Goal: Task Accomplishment & Management: Manage account settings

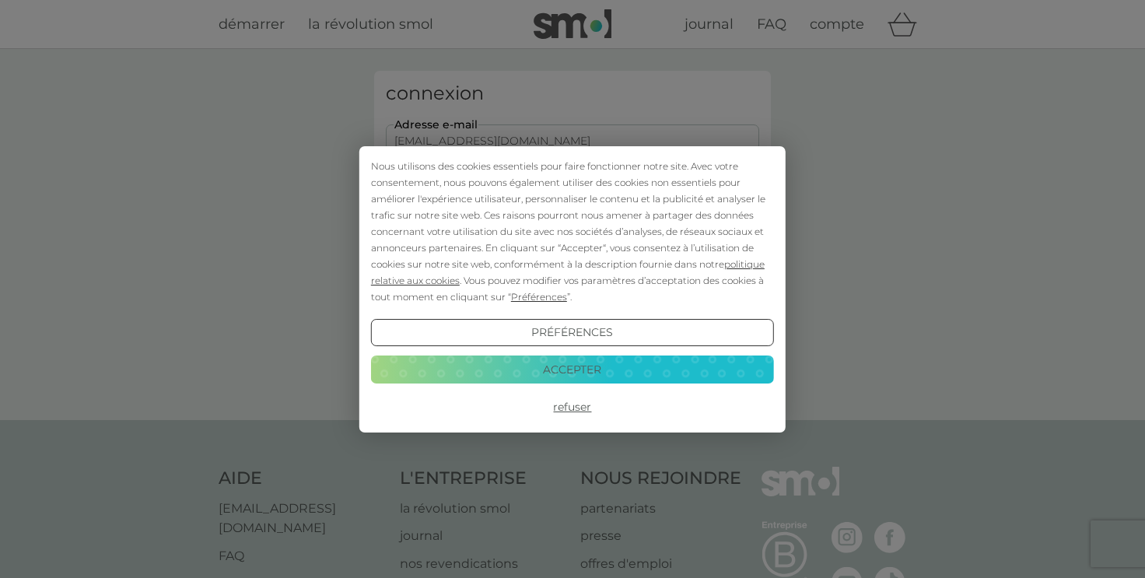
click at [621, 365] on button "Accepter" at bounding box center [572, 369] width 403 height 28
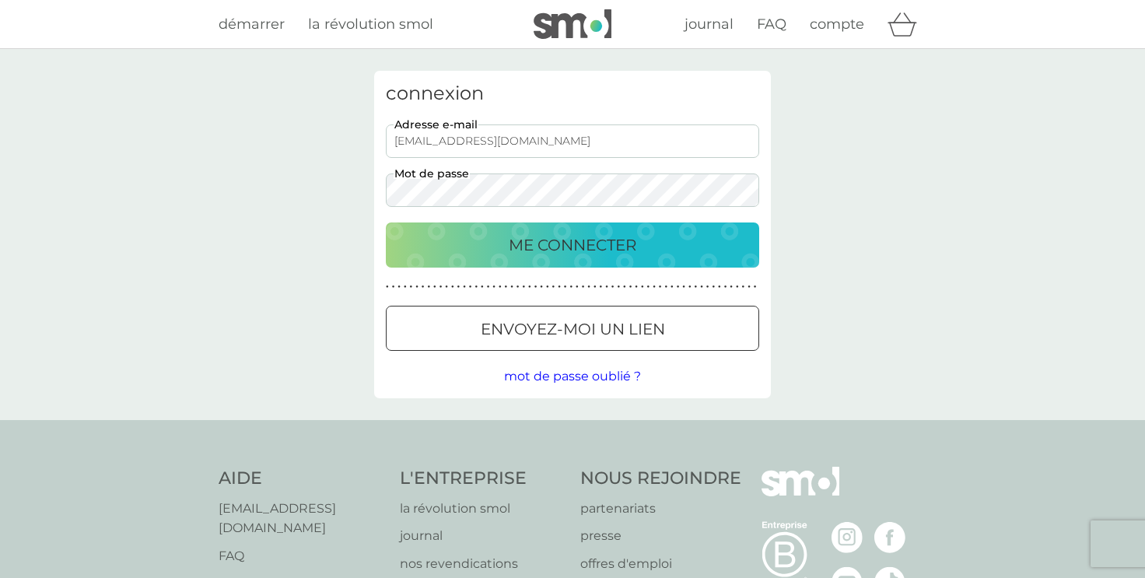
click at [574, 242] on p "ME CONNECTER" at bounding box center [573, 245] width 128 height 25
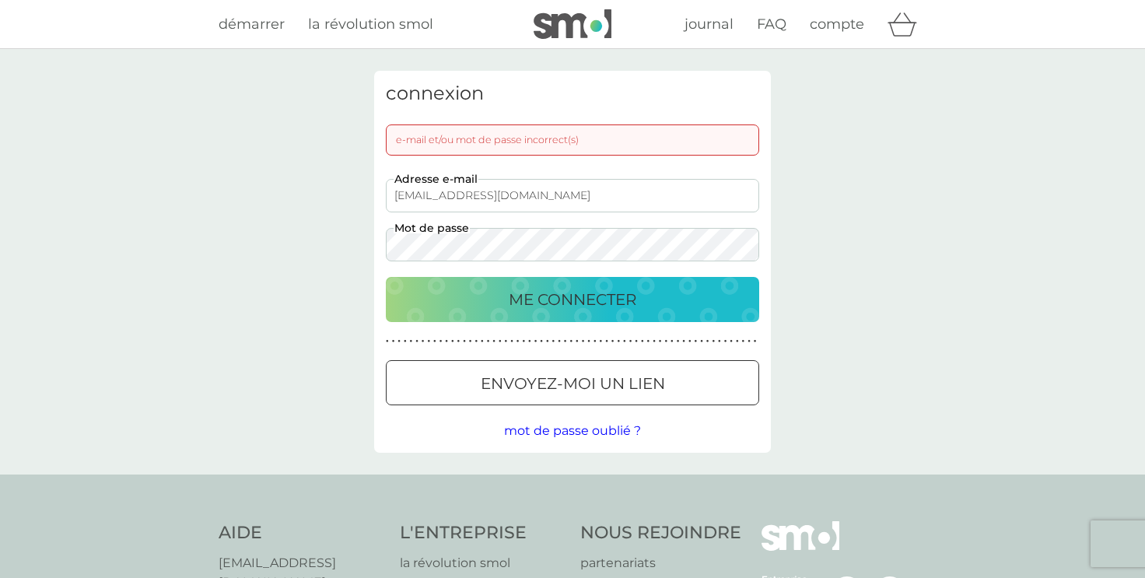
click at [600, 296] on p "ME CONNECTER" at bounding box center [573, 299] width 128 height 25
click at [601, 294] on p "ME CONNECTER" at bounding box center [573, 299] width 128 height 25
click at [827, 28] on span "compte" at bounding box center [837, 24] width 54 height 17
click at [832, 20] on span "compte" at bounding box center [837, 24] width 54 height 17
click at [570, 433] on span "mot de passe oublié ?" at bounding box center [572, 430] width 137 height 15
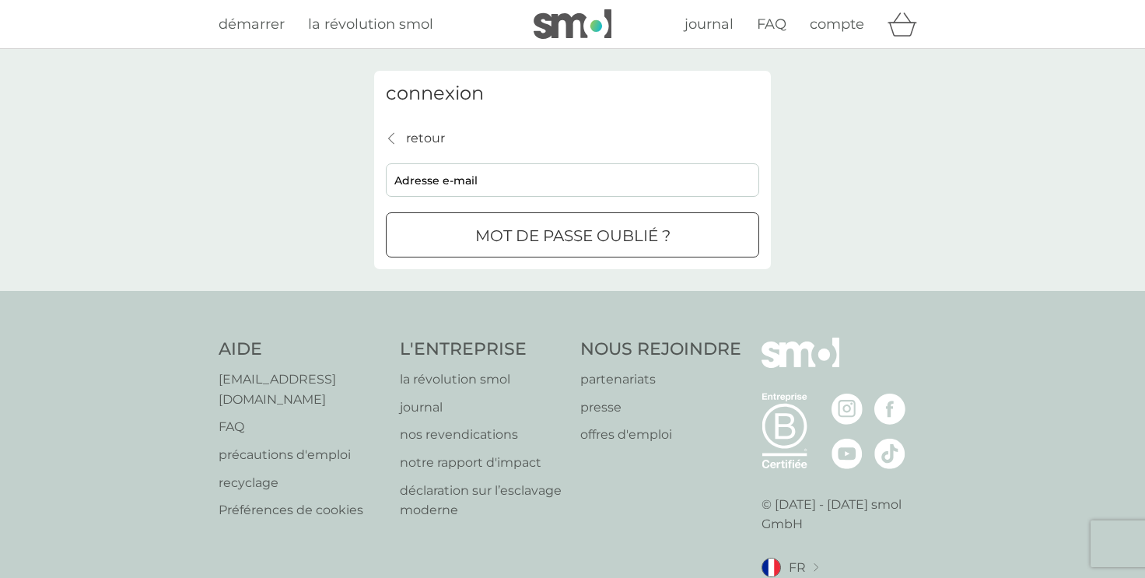
click at [424, 178] on input "adresse e-mail" at bounding box center [572, 179] width 373 height 33
type input "dorinne.boura@outlook.fr"
click at [543, 236] on p "mot de passe oublié ?" at bounding box center [572, 235] width 195 height 25
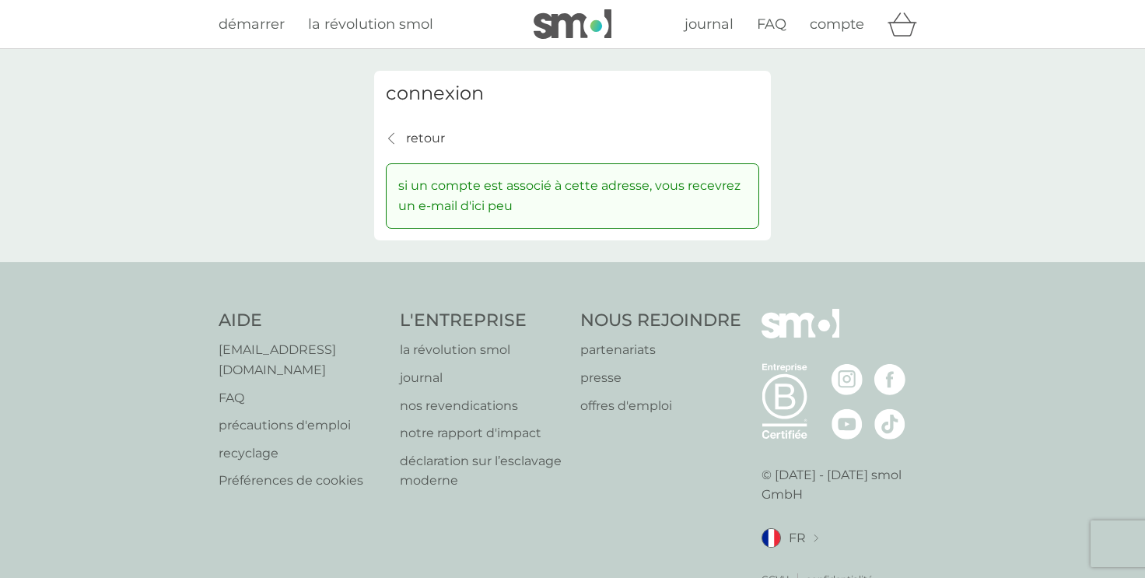
click at [249, 23] on span "démarrer" at bounding box center [252, 24] width 66 height 17
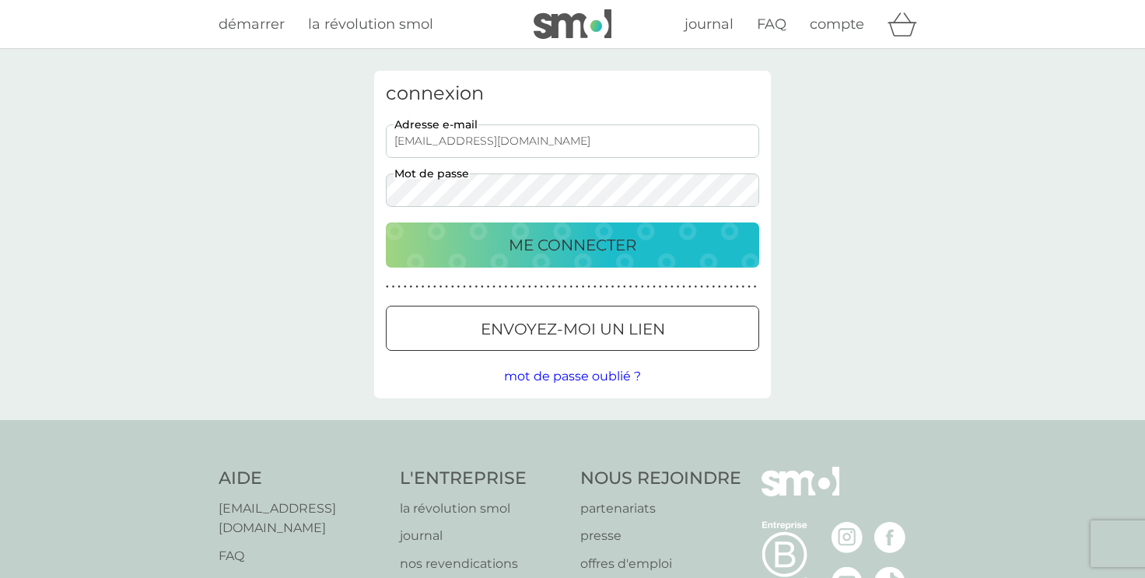
click at [635, 241] on p "ME CONNECTER" at bounding box center [573, 245] width 128 height 25
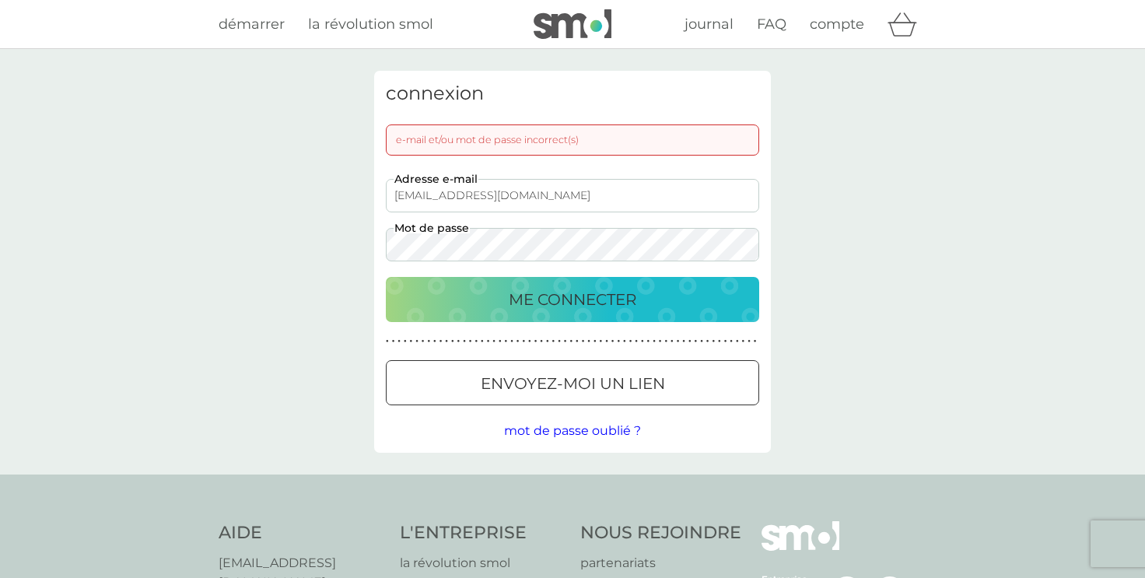
click at [608, 431] on span "mot de passe oublié ?" at bounding box center [572, 430] width 137 height 15
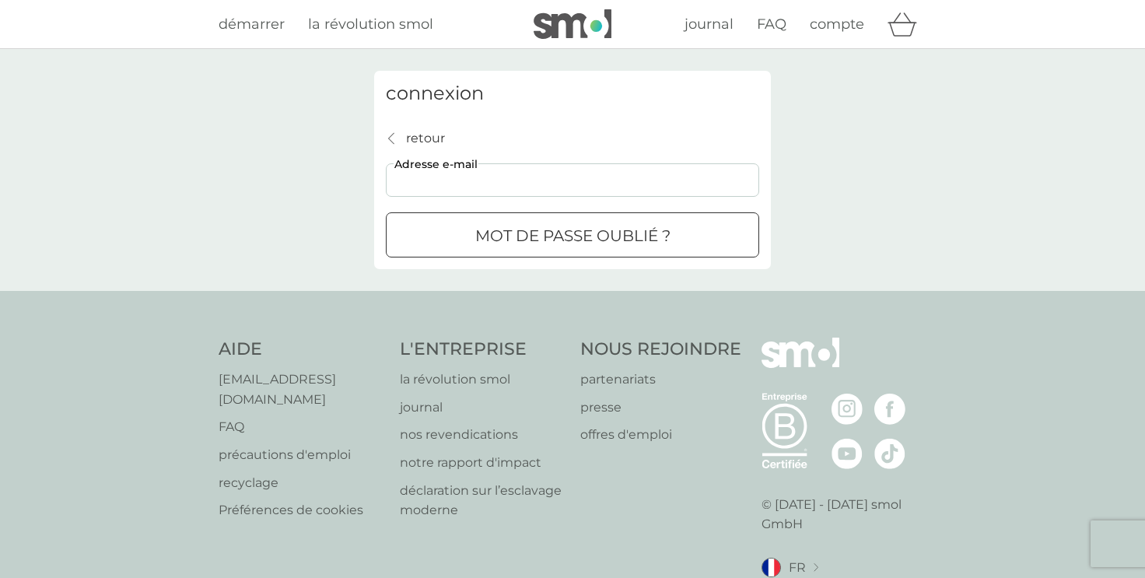
click at [464, 183] on input "adresse e-mail" at bounding box center [572, 179] width 373 height 33
type input "dorinne.boura@outlook.fr"
click at [520, 234] on p "mot de passe oublié ?" at bounding box center [572, 235] width 195 height 25
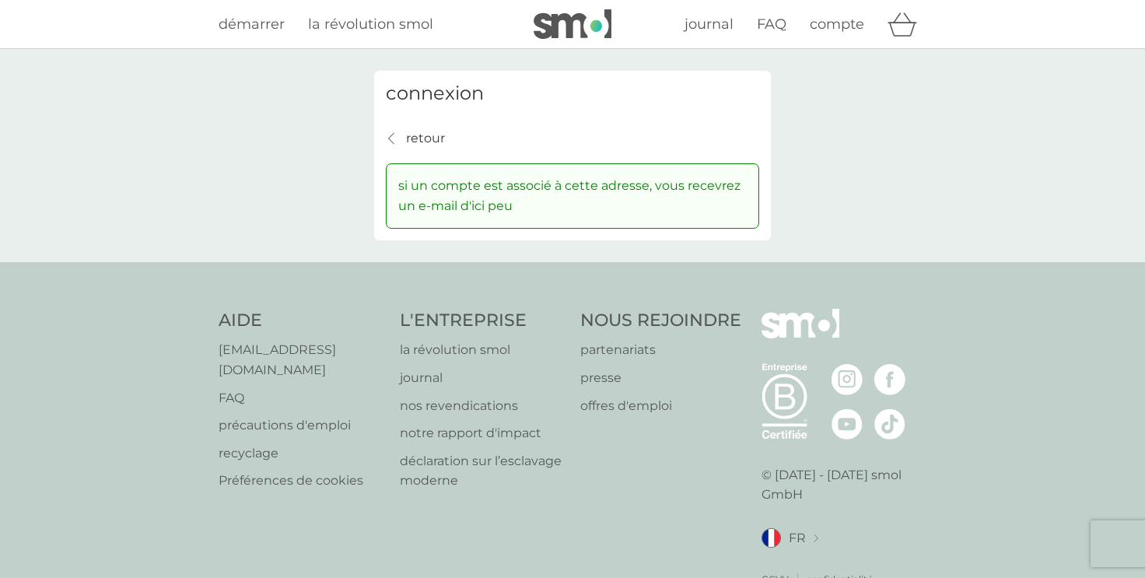
click at [388, 137] on icon "retour" at bounding box center [391, 138] width 6 height 12
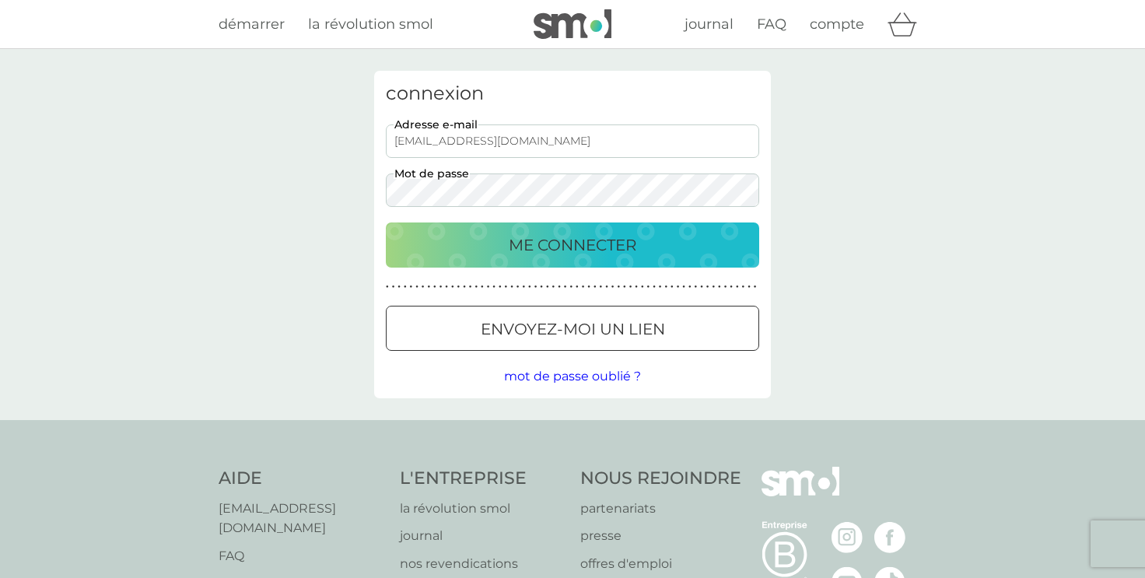
click at [579, 377] on span "mot de passe oublié ?" at bounding box center [572, 376] width 137 height 15
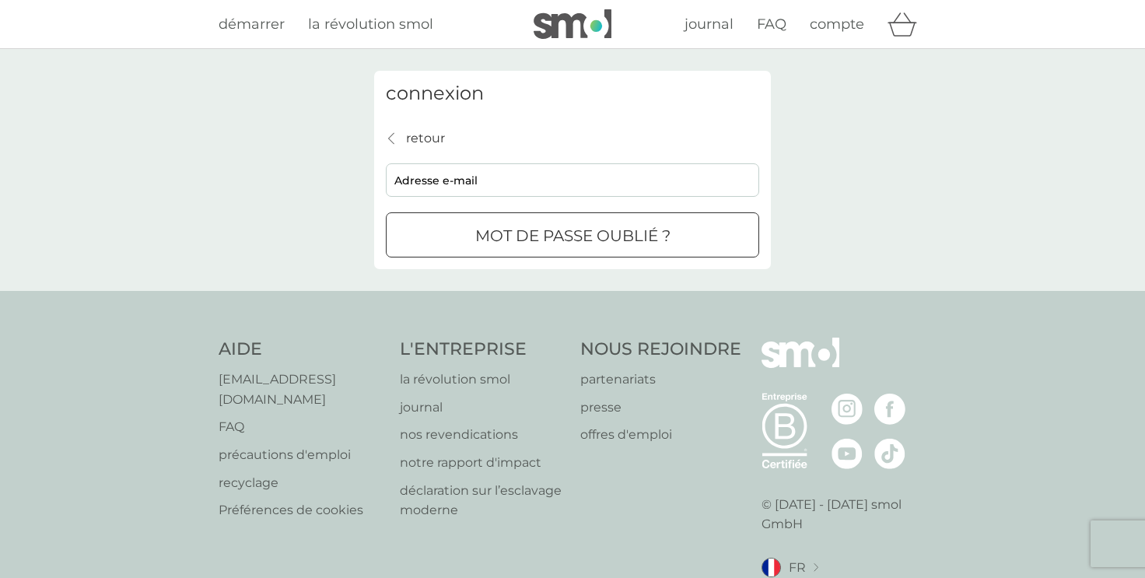
click at [592, 179] on input "adresse e-mail" at bounding box center [572, 179] width 373 height 33
type input "dorinne.boura@outlook.fr"
click at [593, 239] on div "submit" at bounding box center [572, 236] width 56 height 16
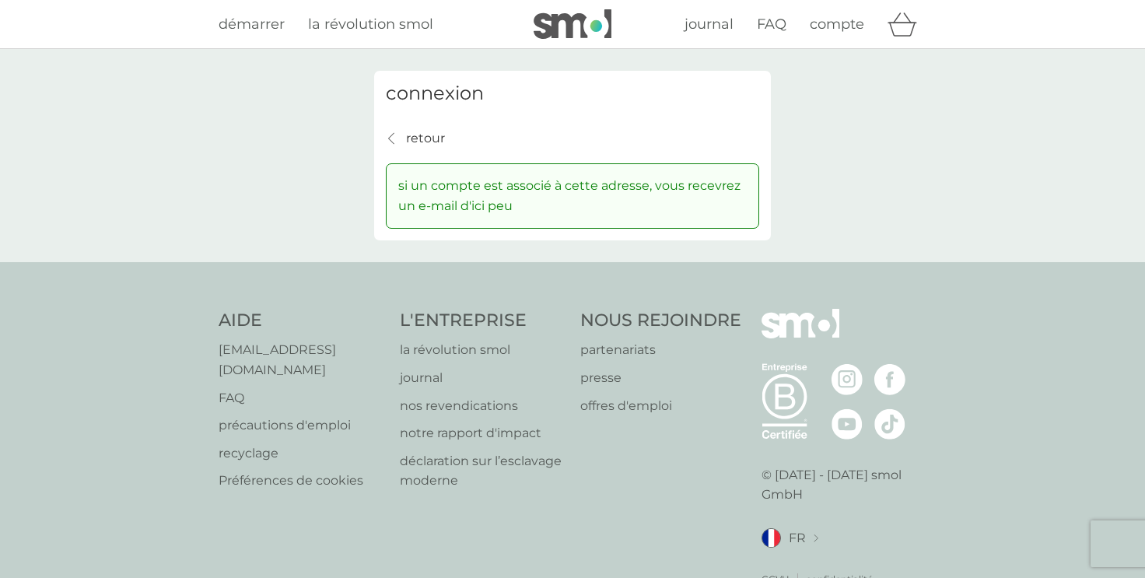
click at [508, 198] on p "si un compte est associé à cette adresse, vous recevrez un e-mail d'ici peu" at bounding box center [572, 196] width 348 height 40
click at [576, 193] on p "si un compte est associé à cette adresse, vous recevrez un e-mail d'ici peu" at bounding box center [572, 196] width 348 height 40
click at [578, 184] on p "si un compte est associé à cette adresse, vous recevrez un e-mail d'ici peu" at bounding box center [572, 196] width 348 height 40
click at [395, 138] on div "retour" at bounding box center [391, 138] width 11 height 12
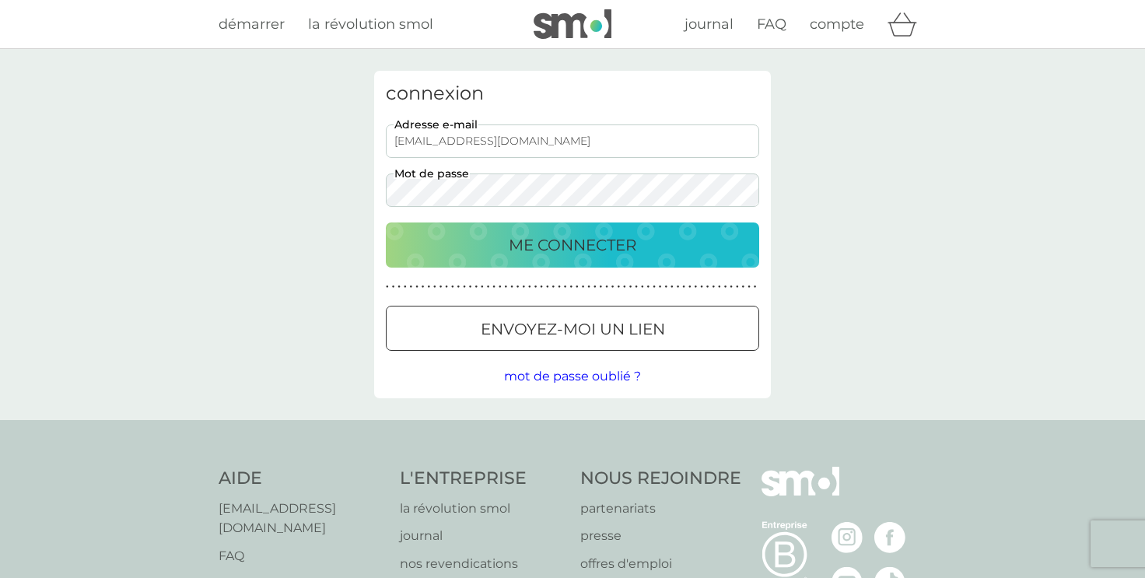
click at [535, 240] on p "ME CONNECTER" at bounding box center [573, 245] width 128 height 25
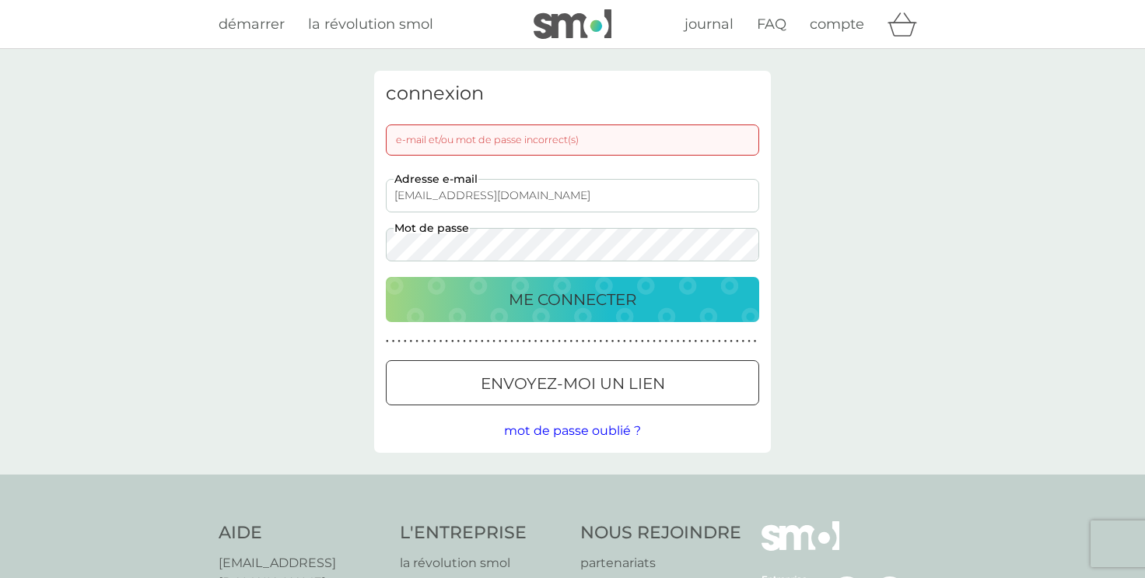
click at [567, 303] on p "ME CONNECTER" at bounding box center [573, 299] width 128 height 25
click at [572, 306] on p "ME CONNECTER" at bounding box center [573, 299] width 128 height 25
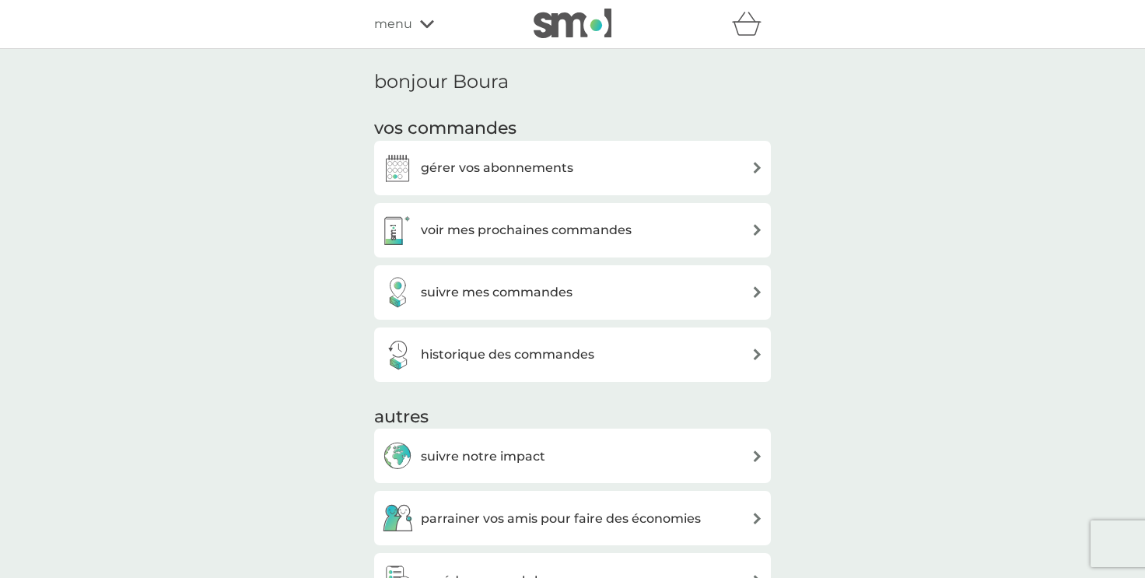
click at [521, 170] on h3 "gérer vos abonnements" at bounding box center [497, 168] width 152 height 20
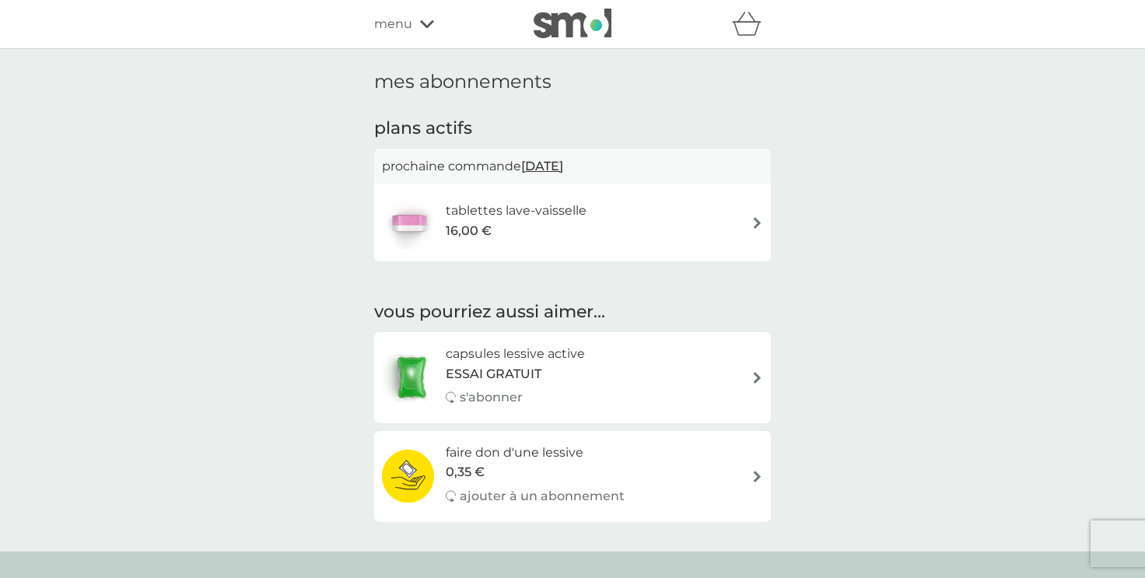
click at [569, 211] on h6 "tablettes lave-vaisselle" at bounding box center [516, 211] width 141 height 20
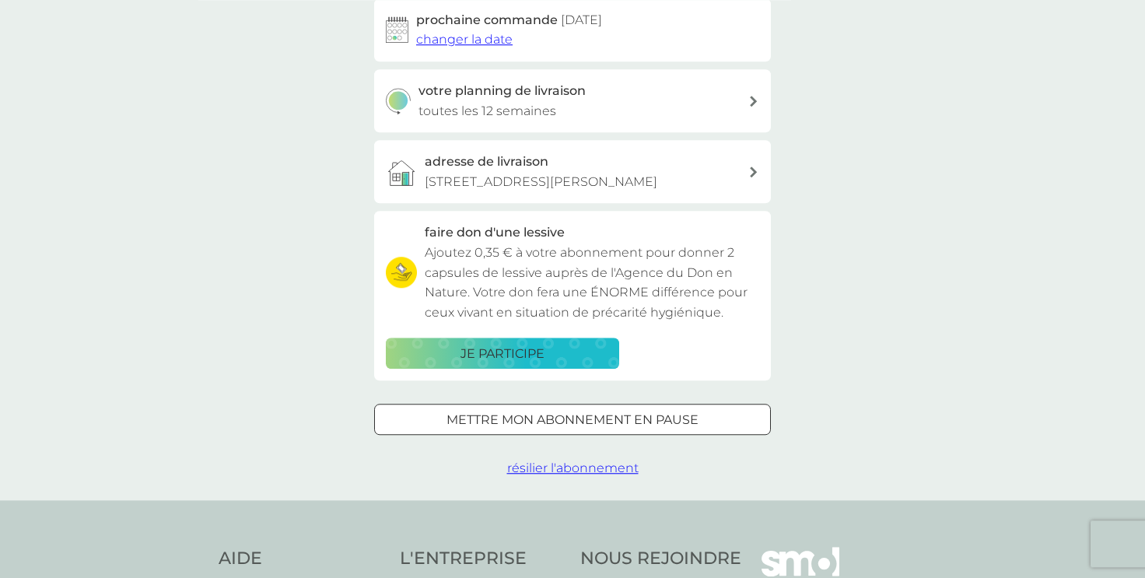
scroll to position [343, 0]
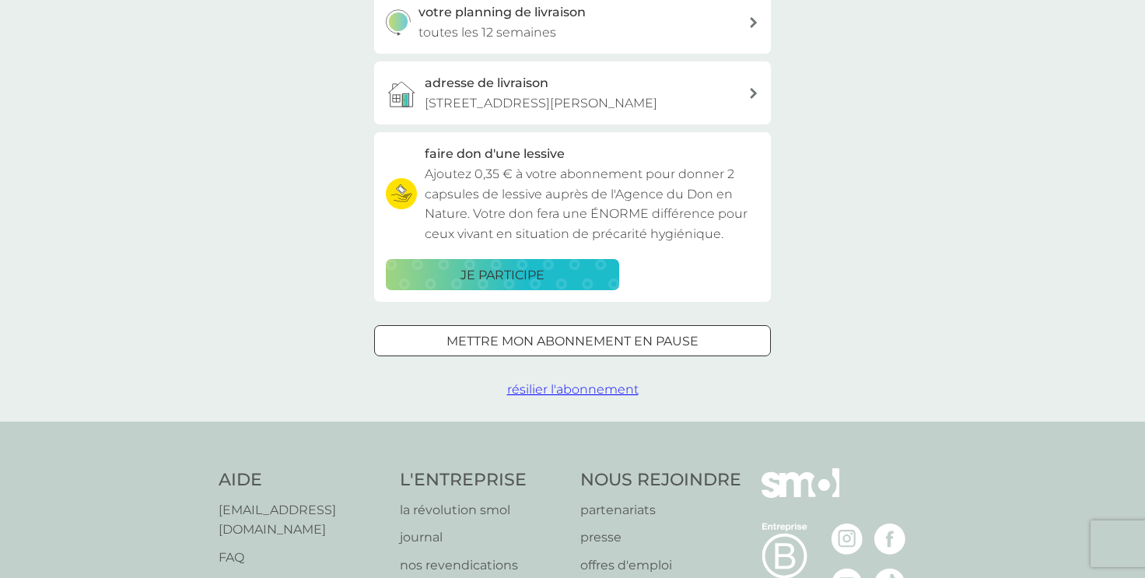
click at [582, 390] on span "résilier l'abonnement" at bounding box center [572, 389] width 131 height 15
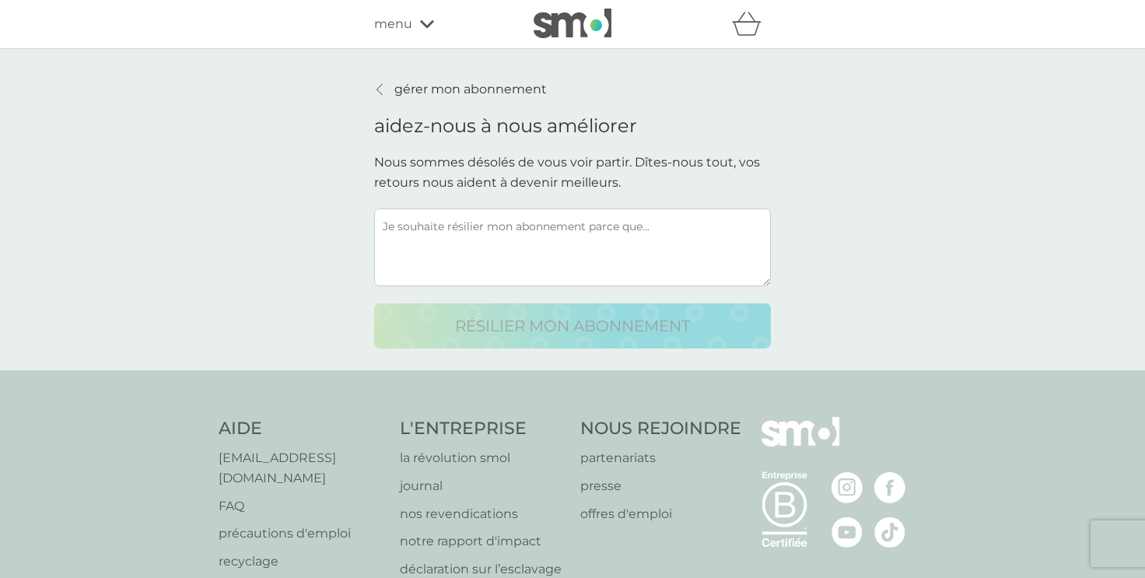
click at [666, 229] on textarea at bounding box center [572, 247] width 397 height 78
drag, startPoint x: 385, startPoint y: 224, endPoint x: 457, endPoint y: 232, distance: 72.7
click at [456, 229] on textarea at bounding box center [572, 247] width 397 height 78
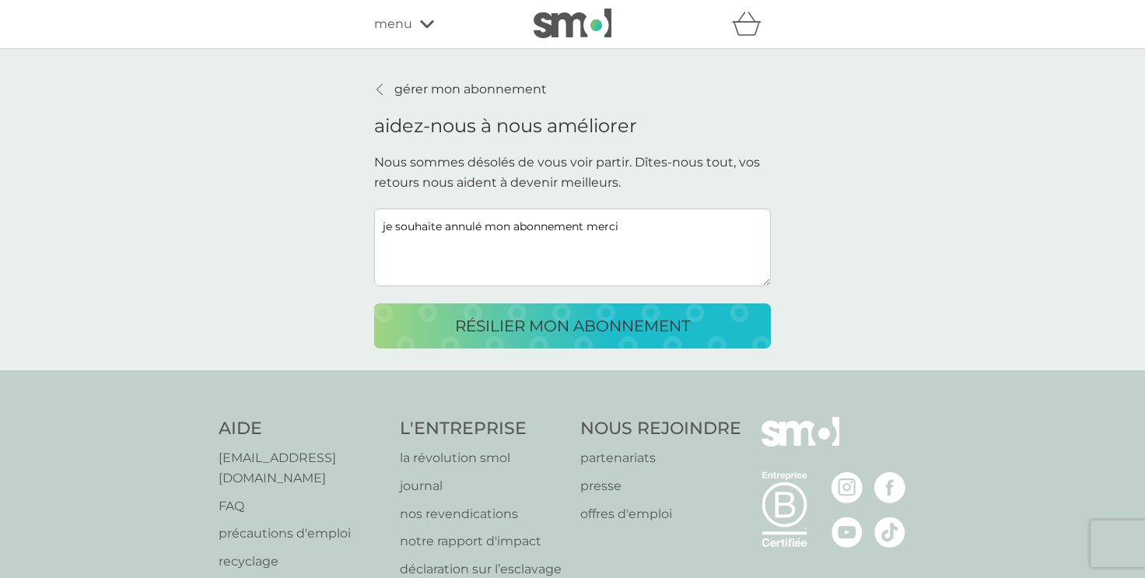
type textarea "je souhaite annulé mon abonnement merci"
click at [592, 328] on p "résilier mon abonnement" at bounding box center [572, 325] width 235 height 25
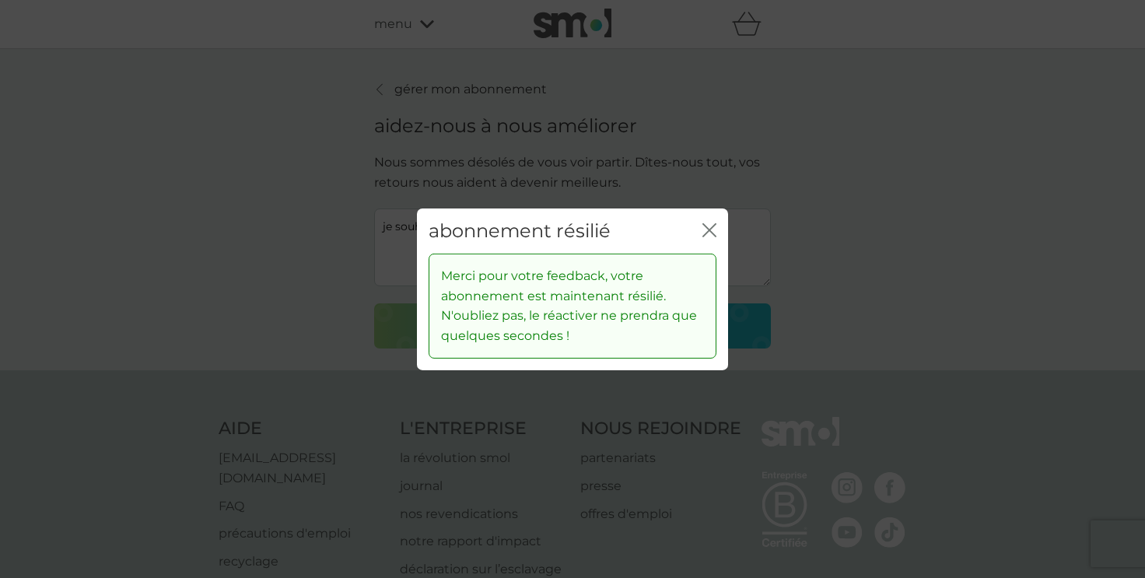
click at [712, 229] on icon "fermer" at bounding box center [712, 229] width 6 height 12
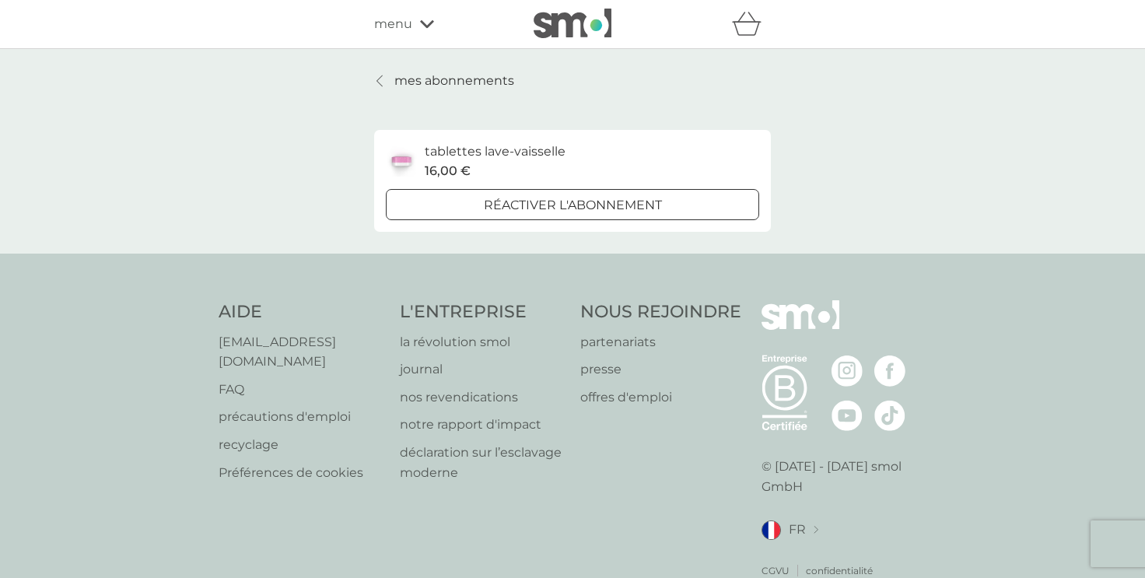
click at [481, 75] on p "mes abonnements" at bounding box center [454, 81] width 120 height 20
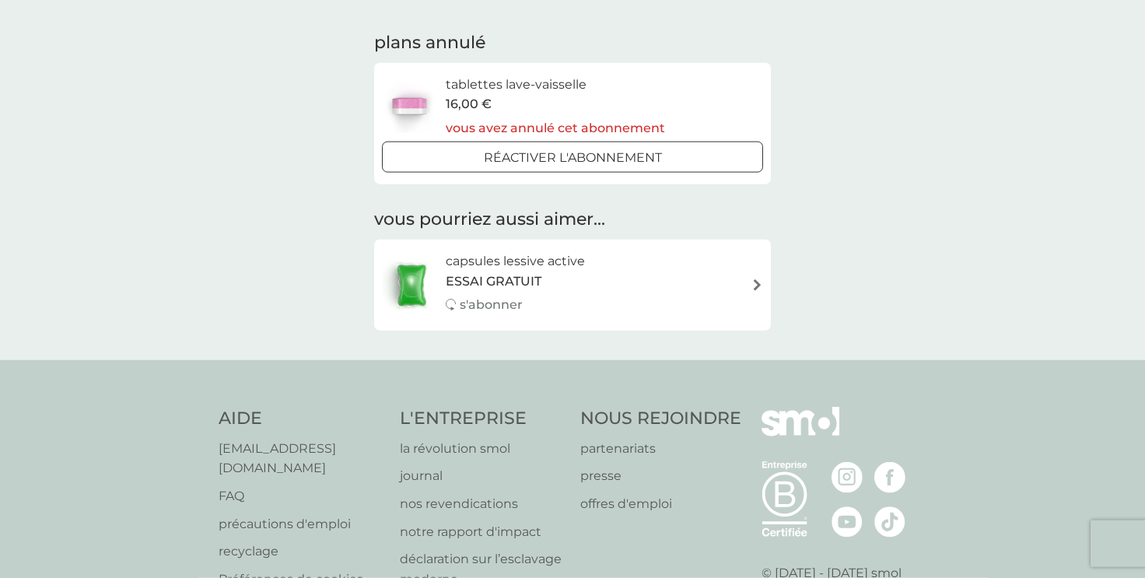
scroll to position [171, 0]
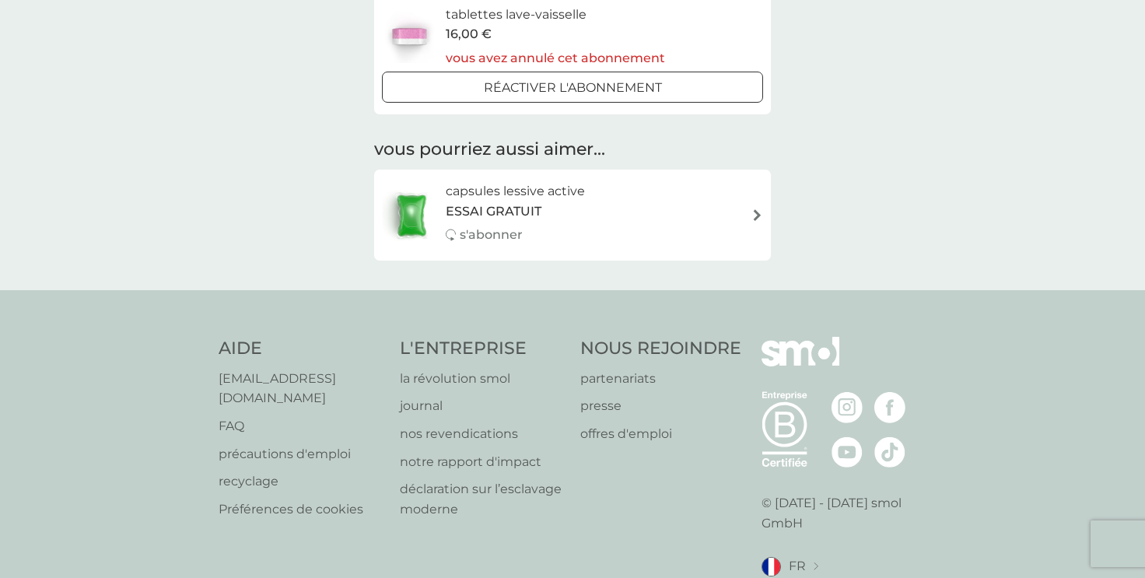
click at [551, 217] on div "ESSAI GRATUIT" at bounding box center [515, 211] width 139 height 20
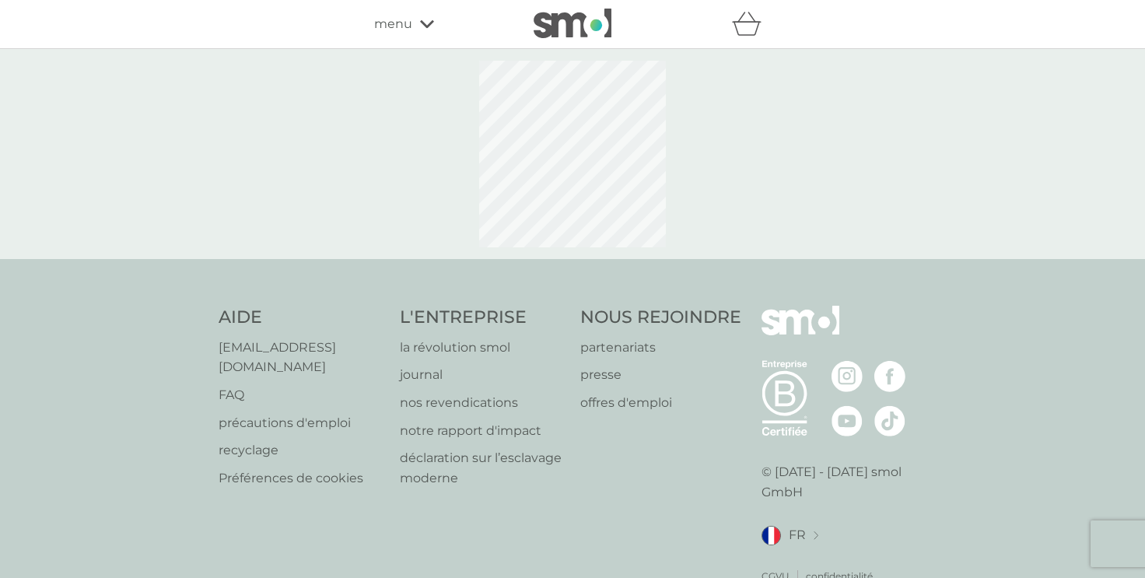
select select "84"
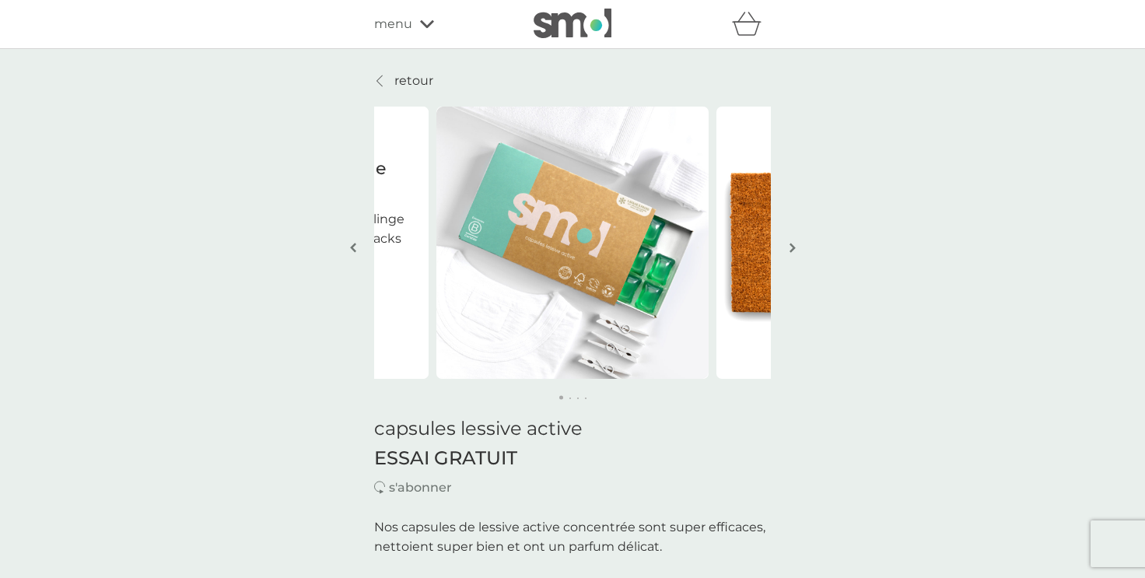
click at [387, 81] on link "retour" at bounding box center [403, 81] width 59 height 20
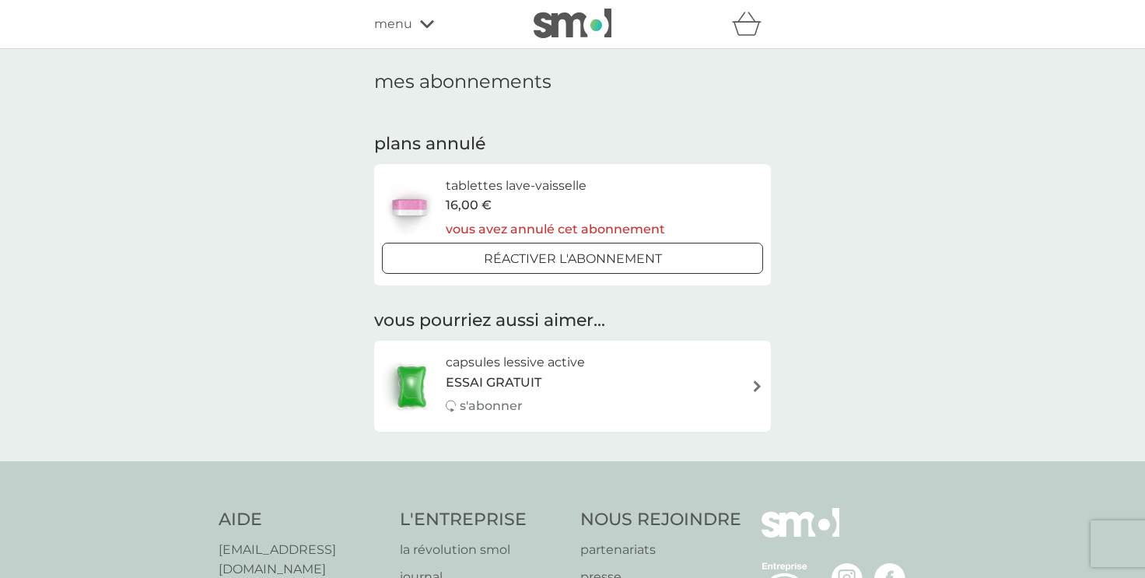
click at [526, 381] on span "ESSAI GRATUIT" at bounding box center [494, 382] width 96 height 20
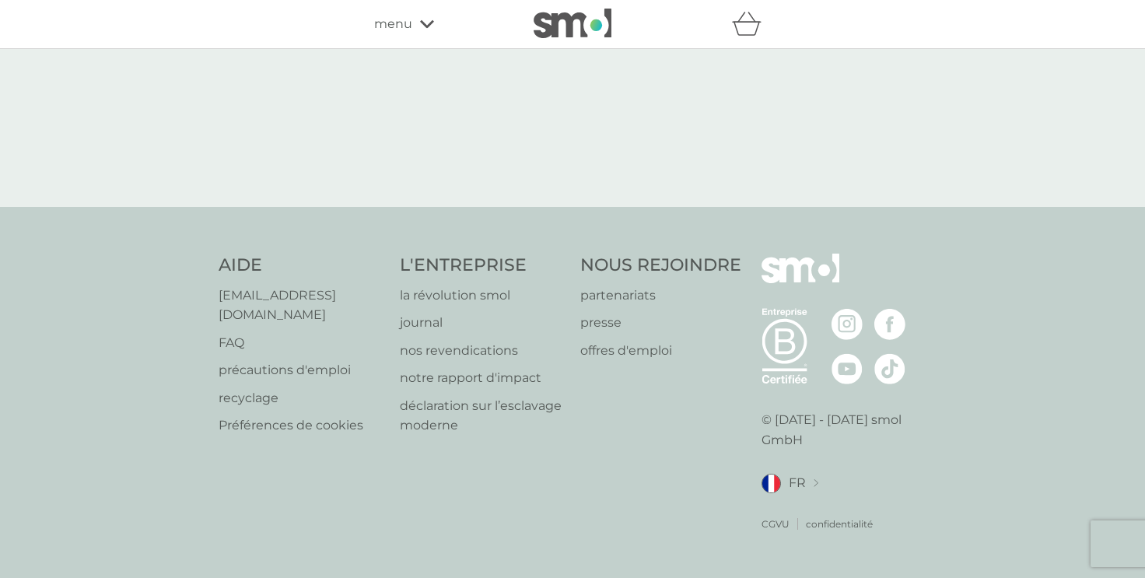
select select "84"
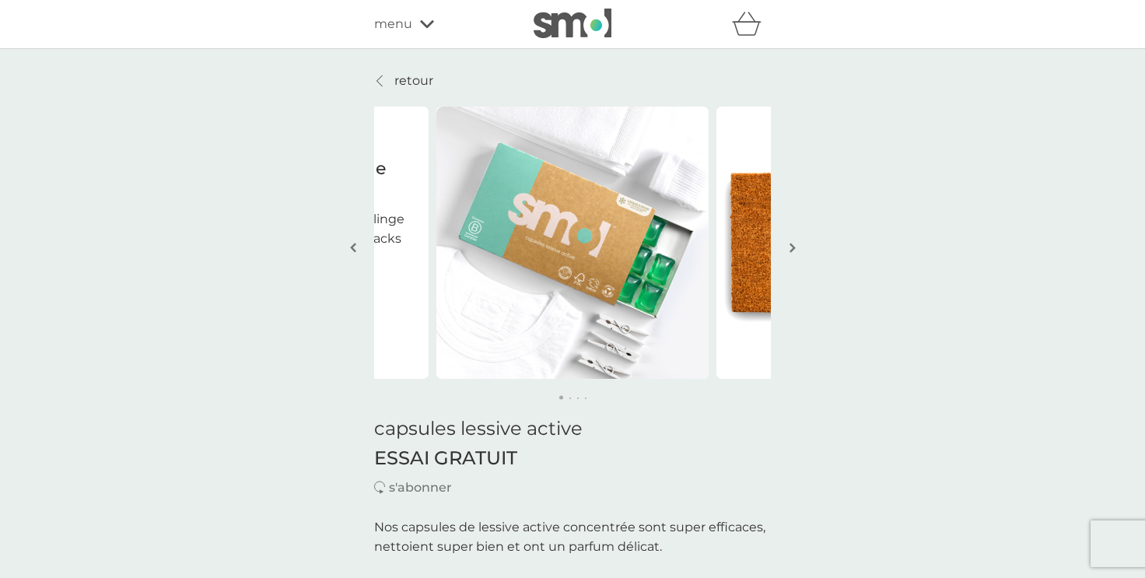
click at [426, 85] on p "retour" at bounding box center [413, 81] width 39 height 20
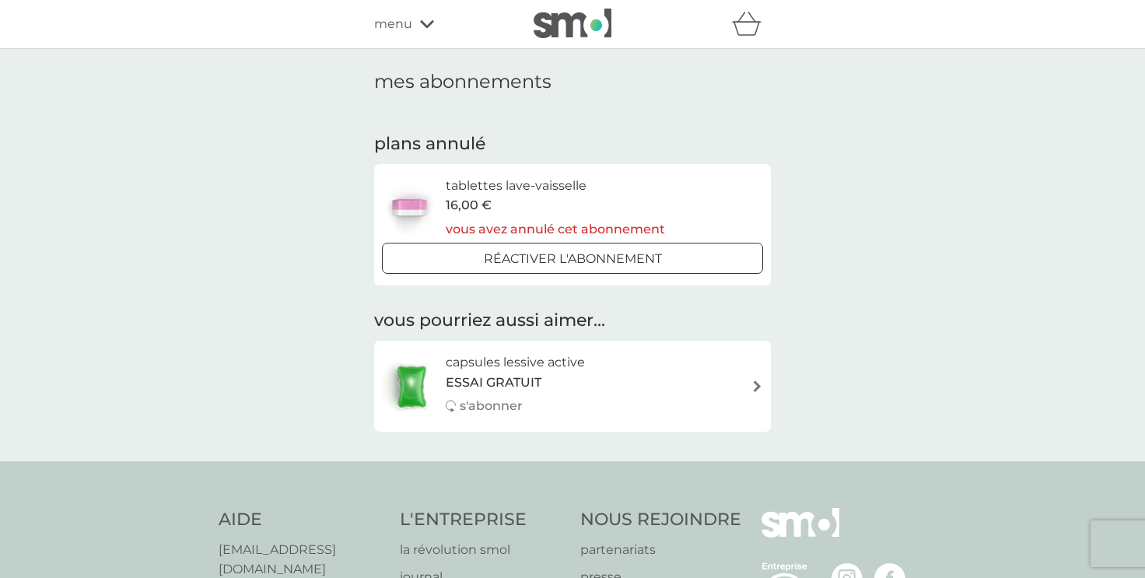
click at [426, 25] on icon at bounding box center [427, 23] width 14 height 9
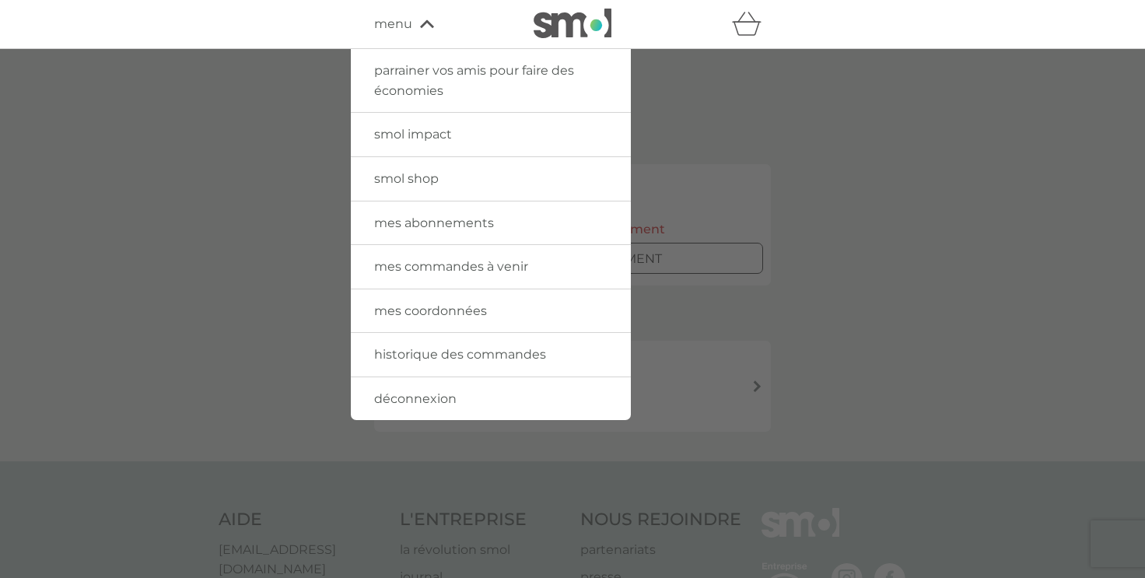
click at [477, 267] on span "mes commandes à venir" at bounding box center [451, 266] width 154 height 15
